Goal: Information Seeking & Learning: Learn about a topic

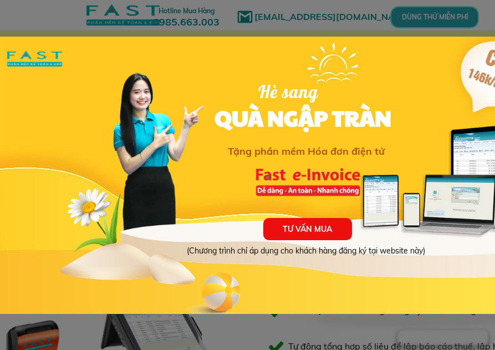
click at [333, 28] on div at bounding box center [247, 175] width 495 height 350
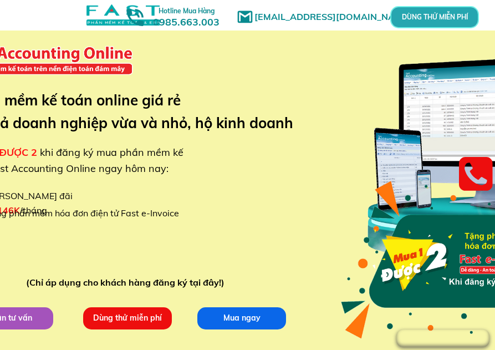
scroll to position [54, 0]
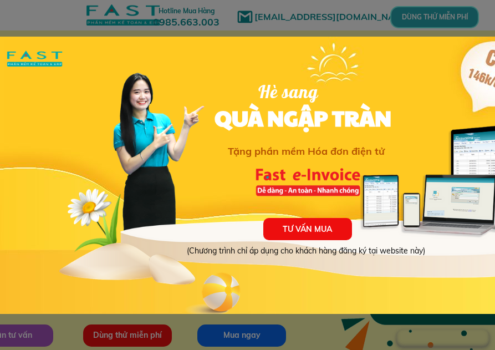
click at [343, 26] on div at bounding box center [247, 175] width 495 height 350
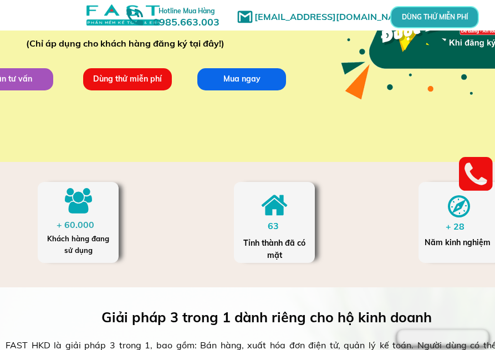
scroll to position [253, 0]
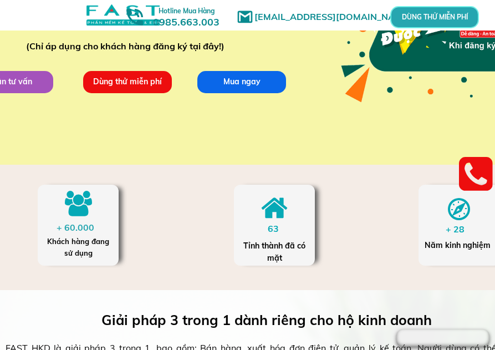
click at [31, 82] on p "Nhận tư vấn" at bounding box center [8, 81] width 93 height 23
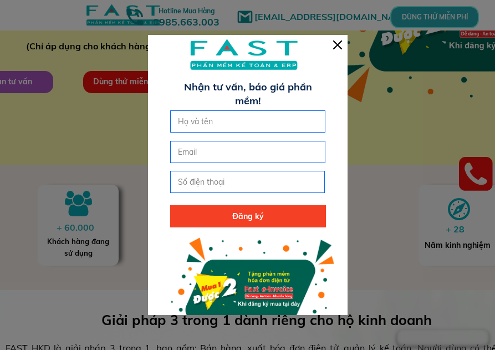
click at [329, 42] on div at bounding box center [248, 193] width 200 height 316
click at [340, 42] on div at bounding box center [337, 44] width 9 height 9
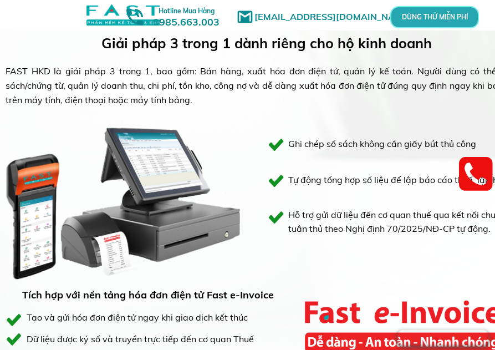
click at [238, 146] on div at bounding box center [124, 181] width 236 height 222
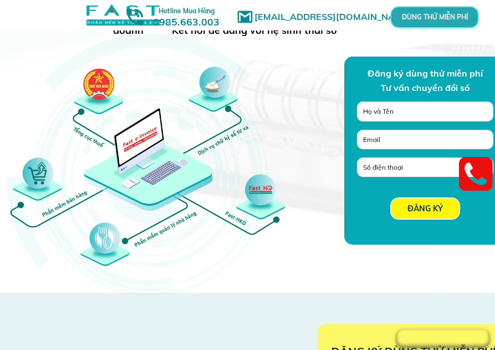
scroll to position [910, 0]
